Goal: Information Seeking & Learning: Learn about a topic

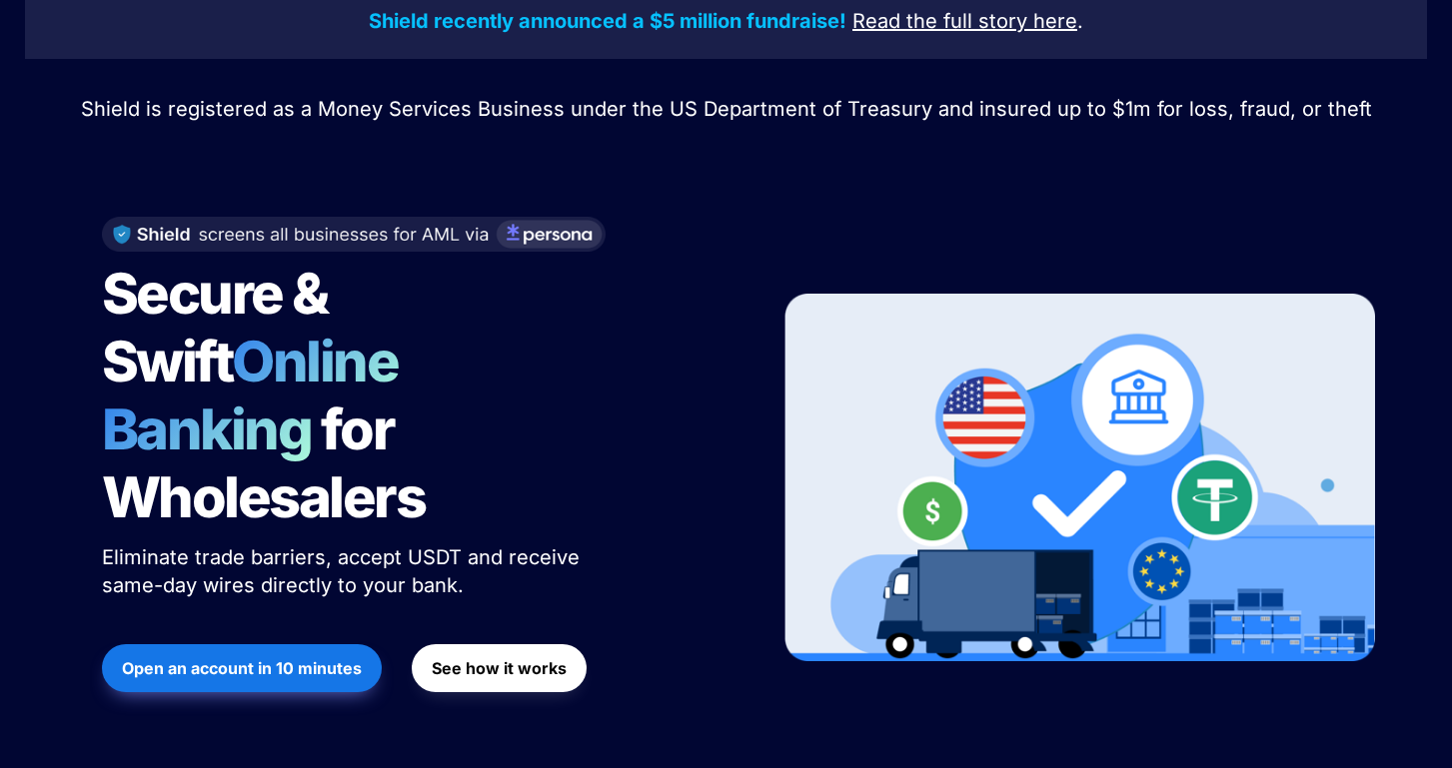
scroll to position [99, 0]
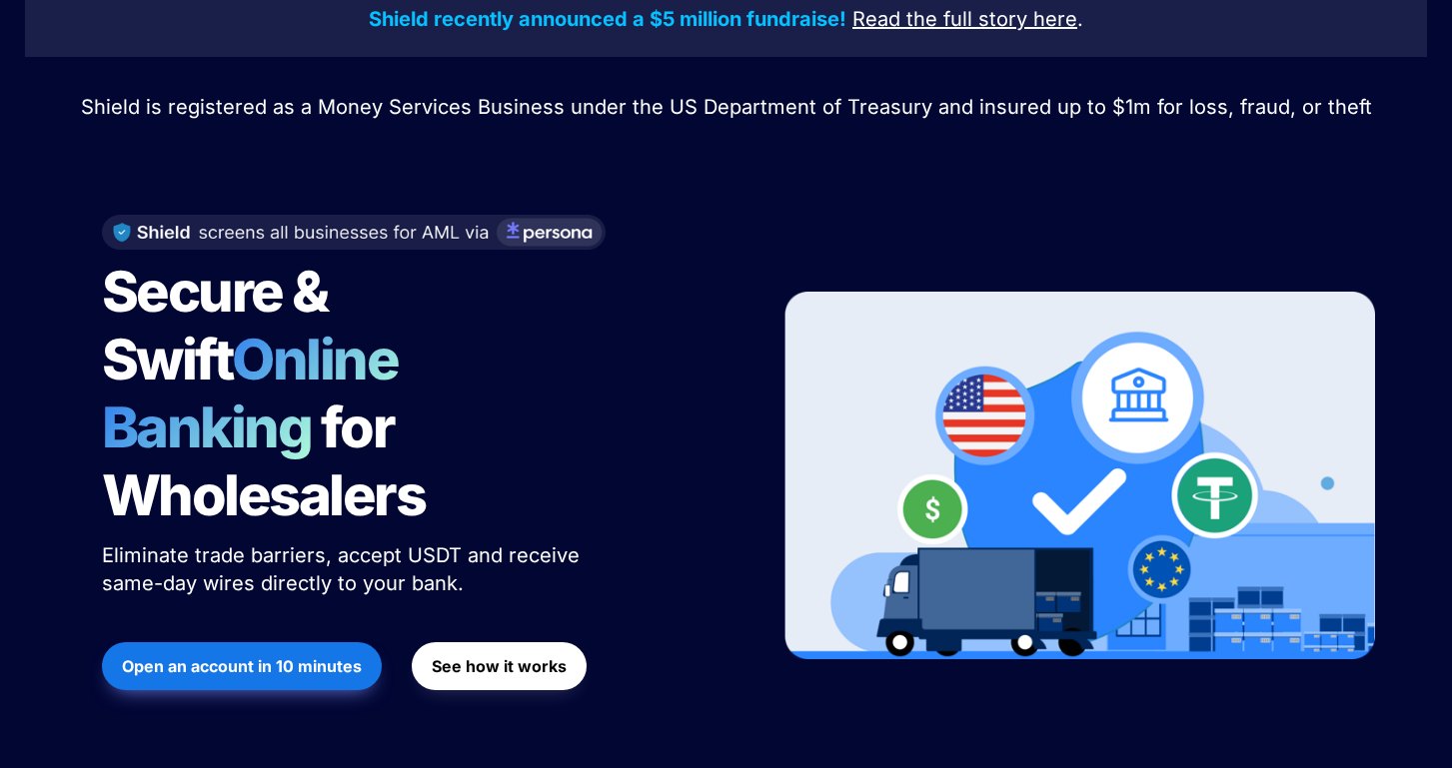
click at [501, 656] on strong "See how it works" at bounding box center [499, 666] width 135 height 20
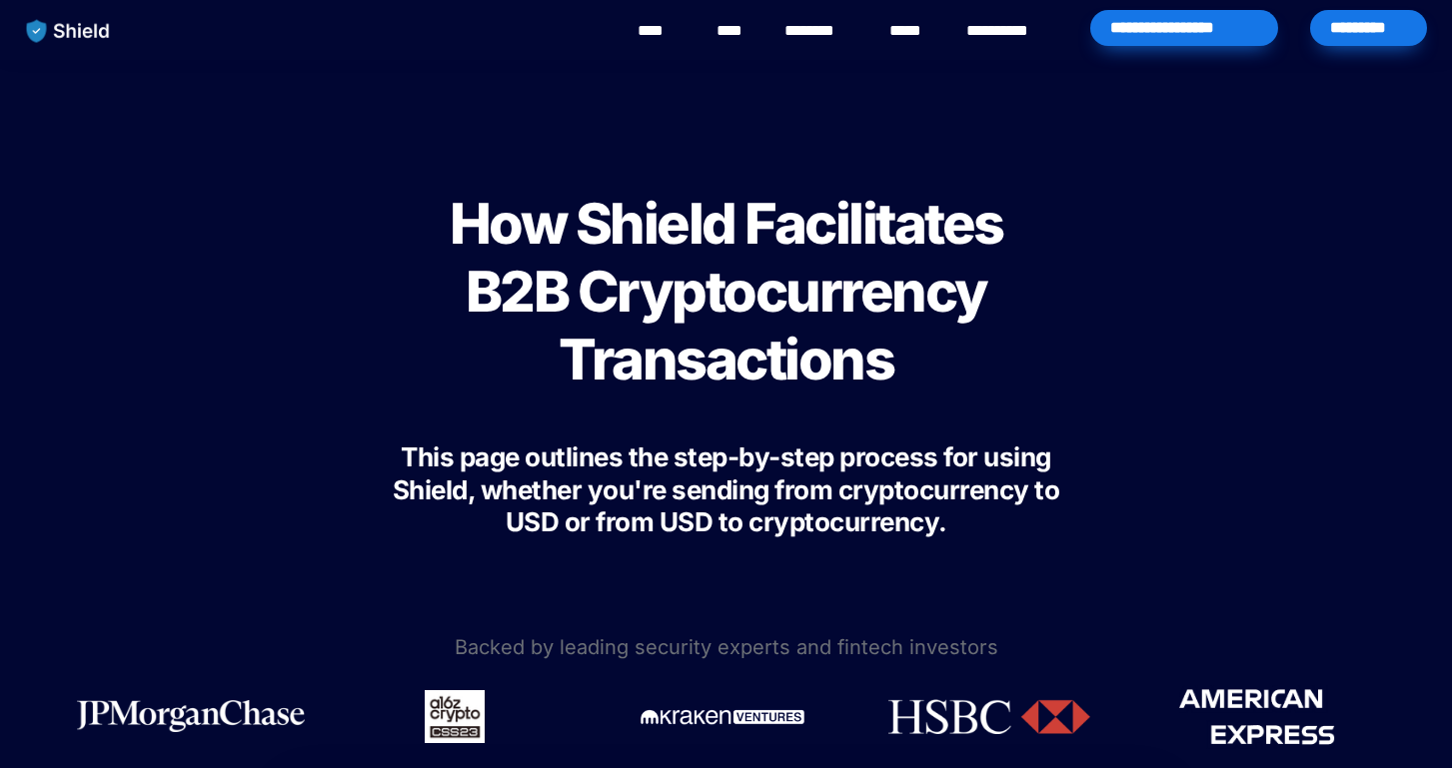
click at [911, 29] on link "****" at bounding box center [911, 31] width 44 height 24
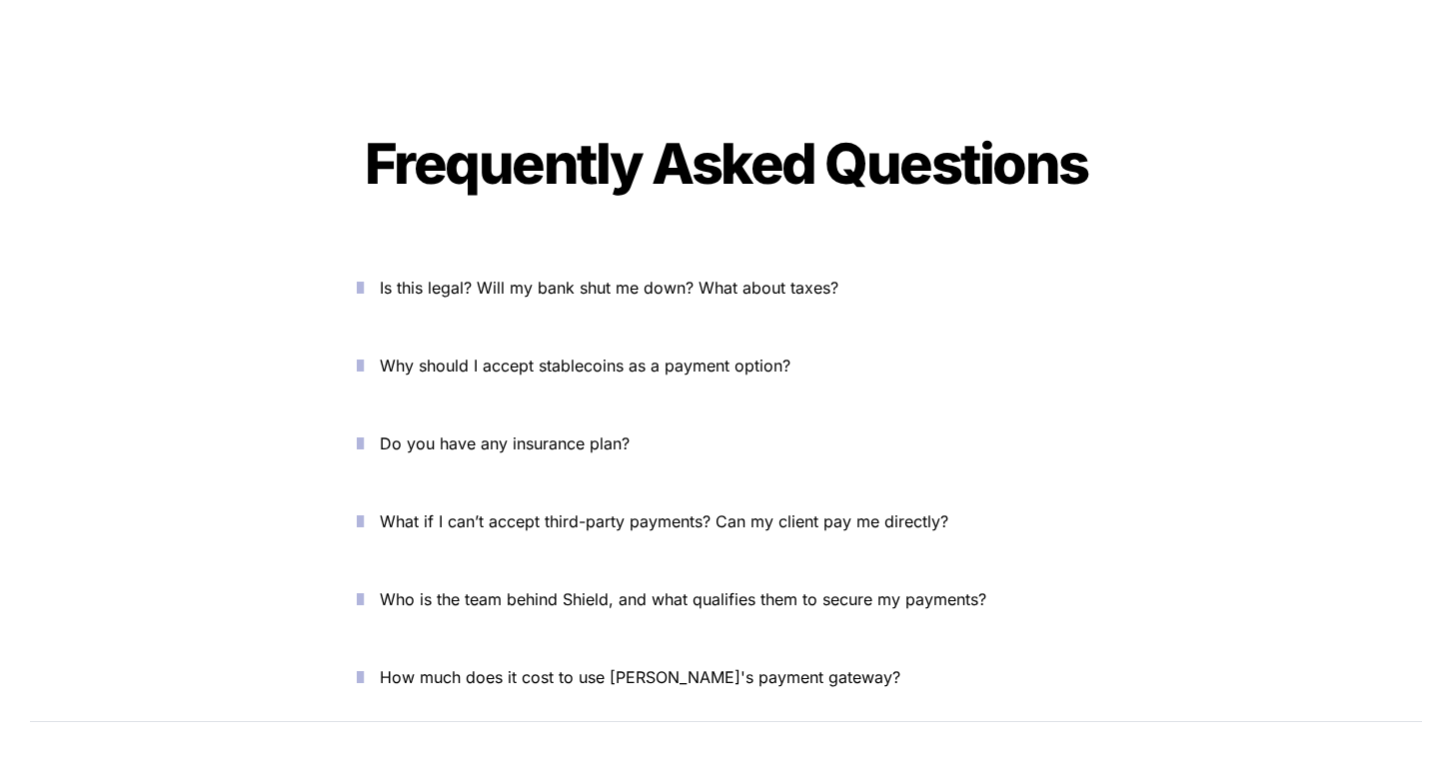
scroll to position [6886, 0]
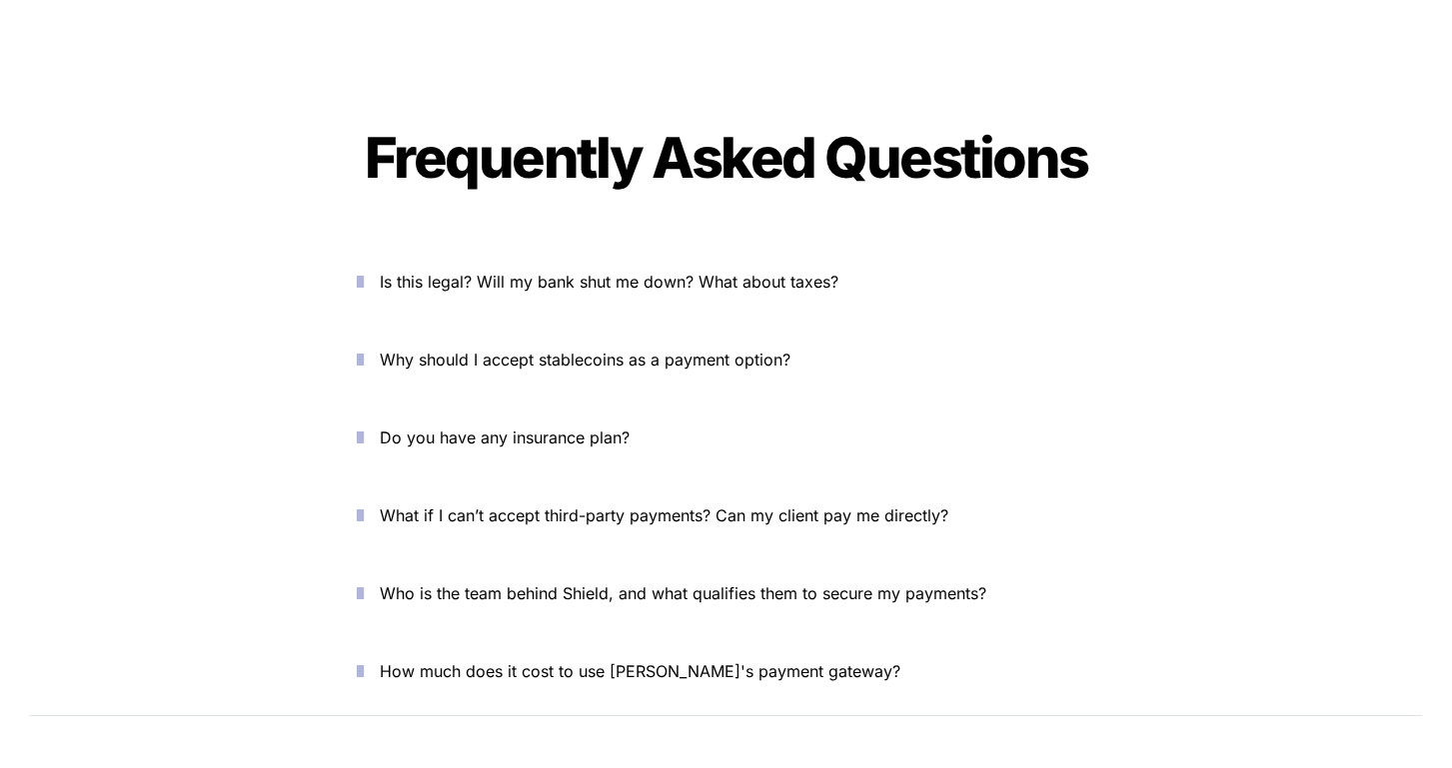
click at [760, 272] on span "Is this legal? Will my bank shut me down? What about taxes?" at bounding box center [609, 282] width 459 height 20
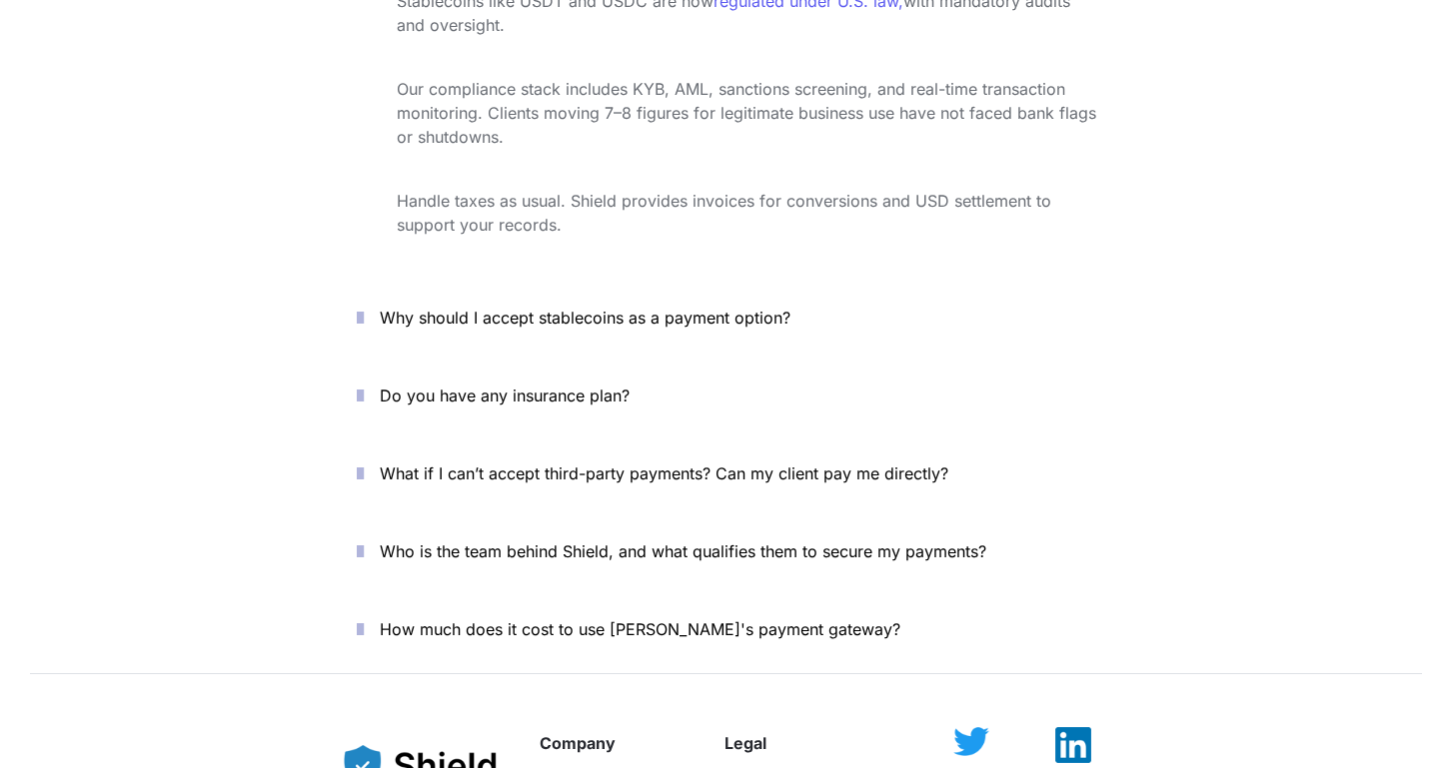
scroll to position [7251, 0]
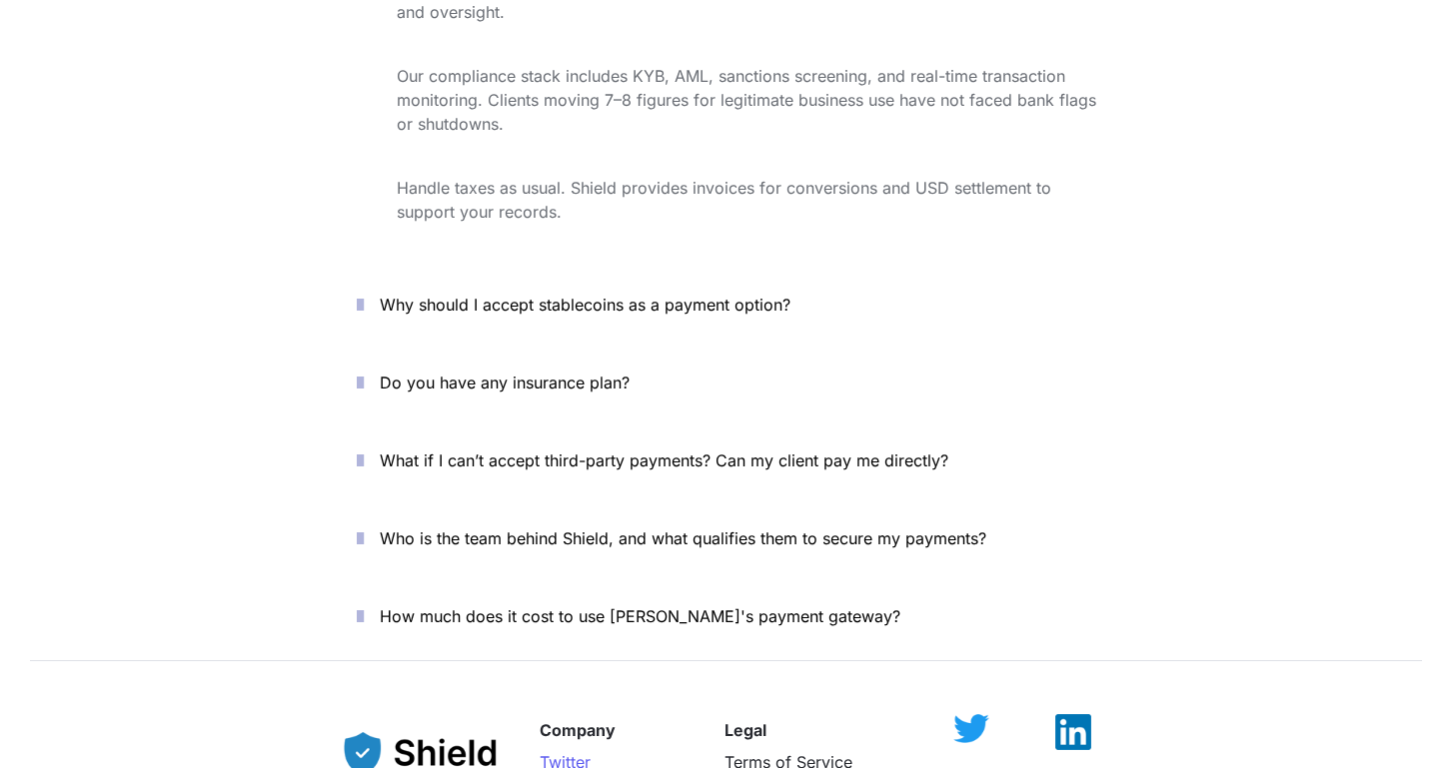
click at [709, 295] on span "Why should I accept stablecoins as a payment option?" at bounding box center [585, 305] width 411 height 20
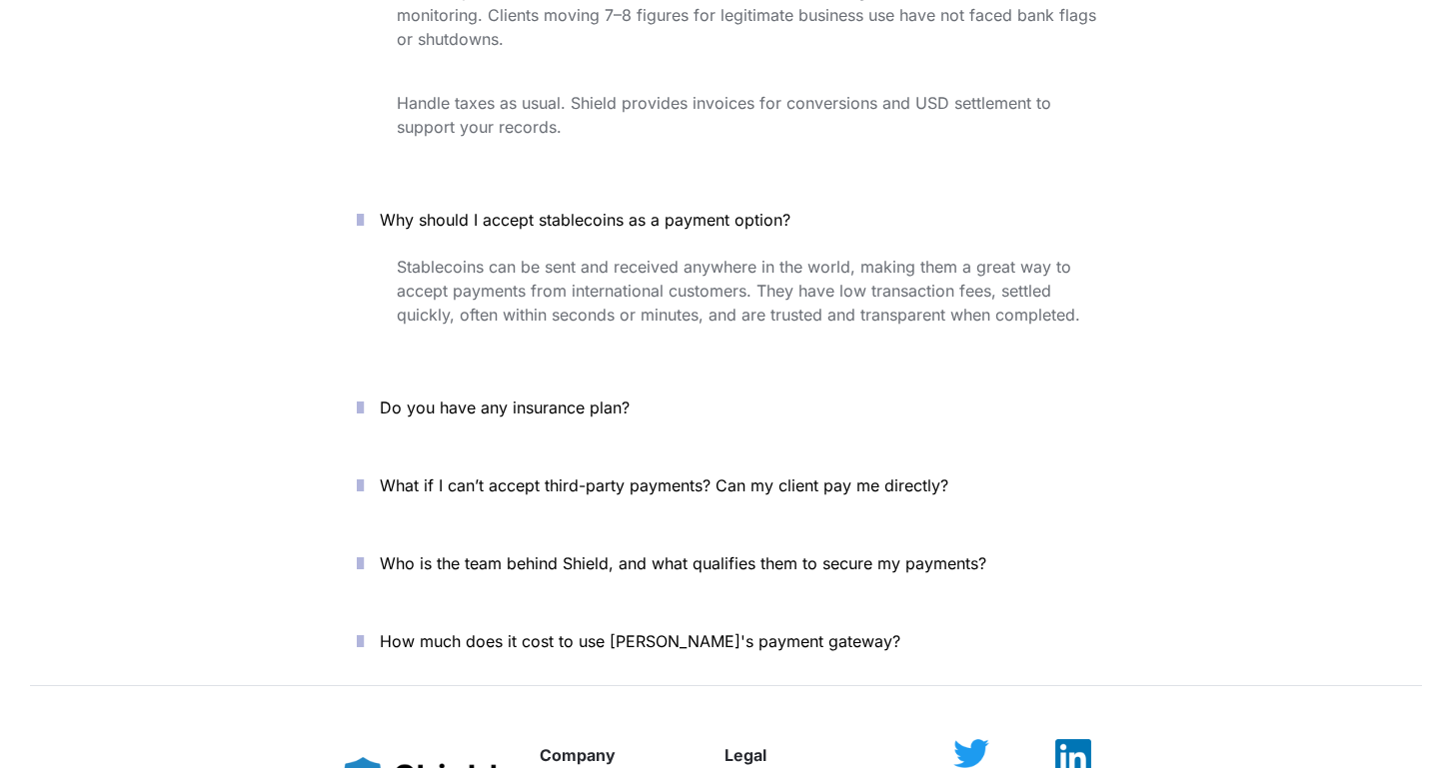
scroll to position [7341, 0]
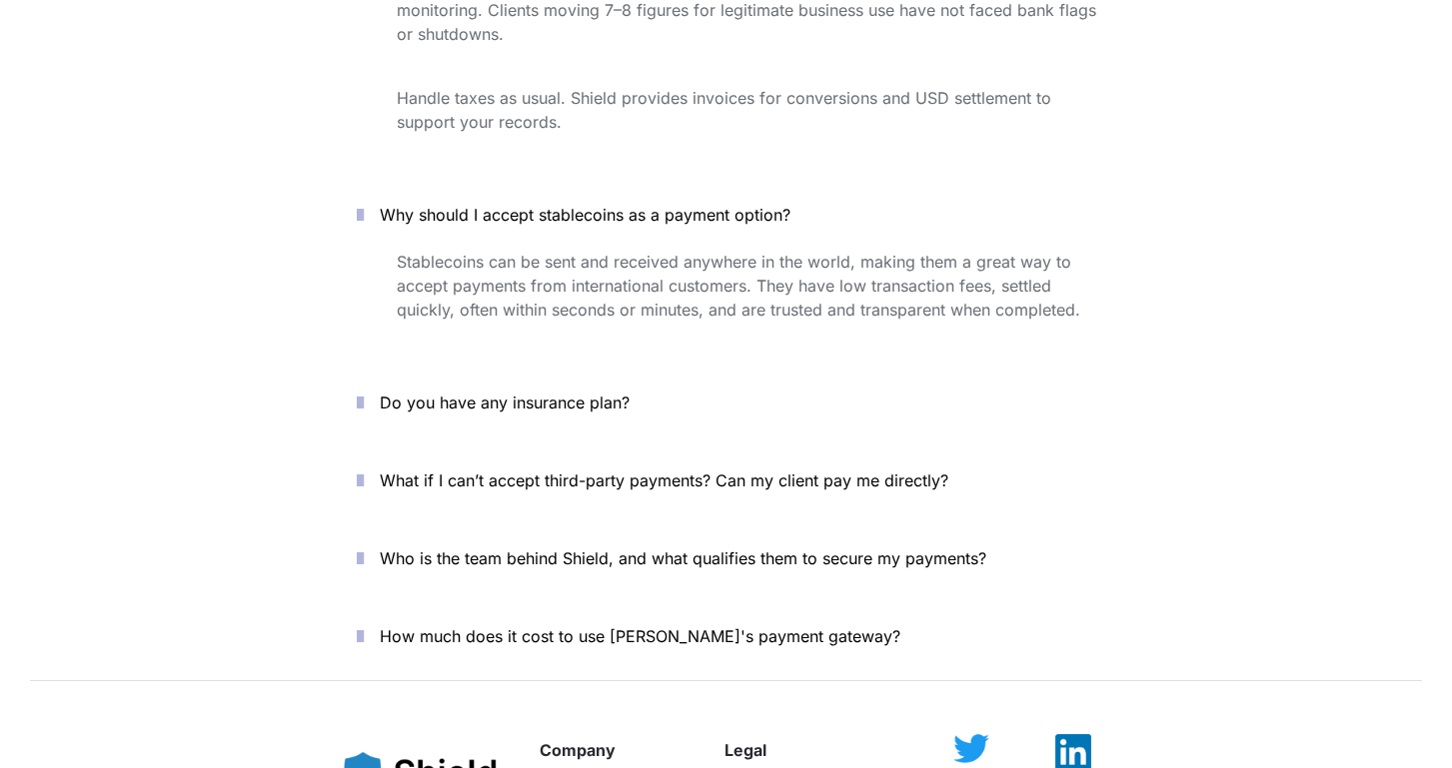
click at [557, 393] on span "Do you have any insurance plan?" at bounding box center [505, 403] width 250 height 20
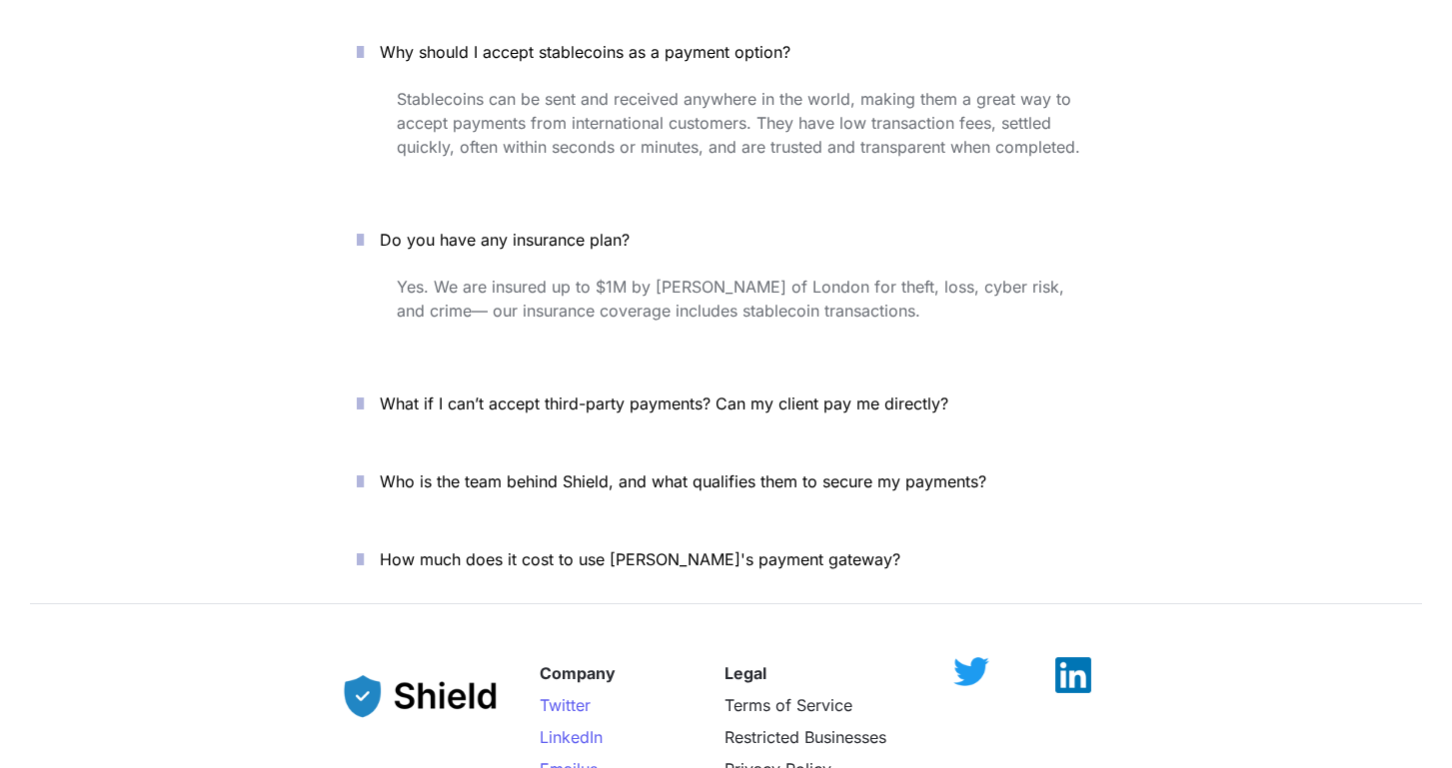
scroll to position [7505, 0]
click at [731, 393] on span "What if I can’t accept third-party payments? Can my client pay me directly?" at bounding box center [664, 403] width 568 height 20
